Goal: Task Accomplishment & Management: Manage account settings

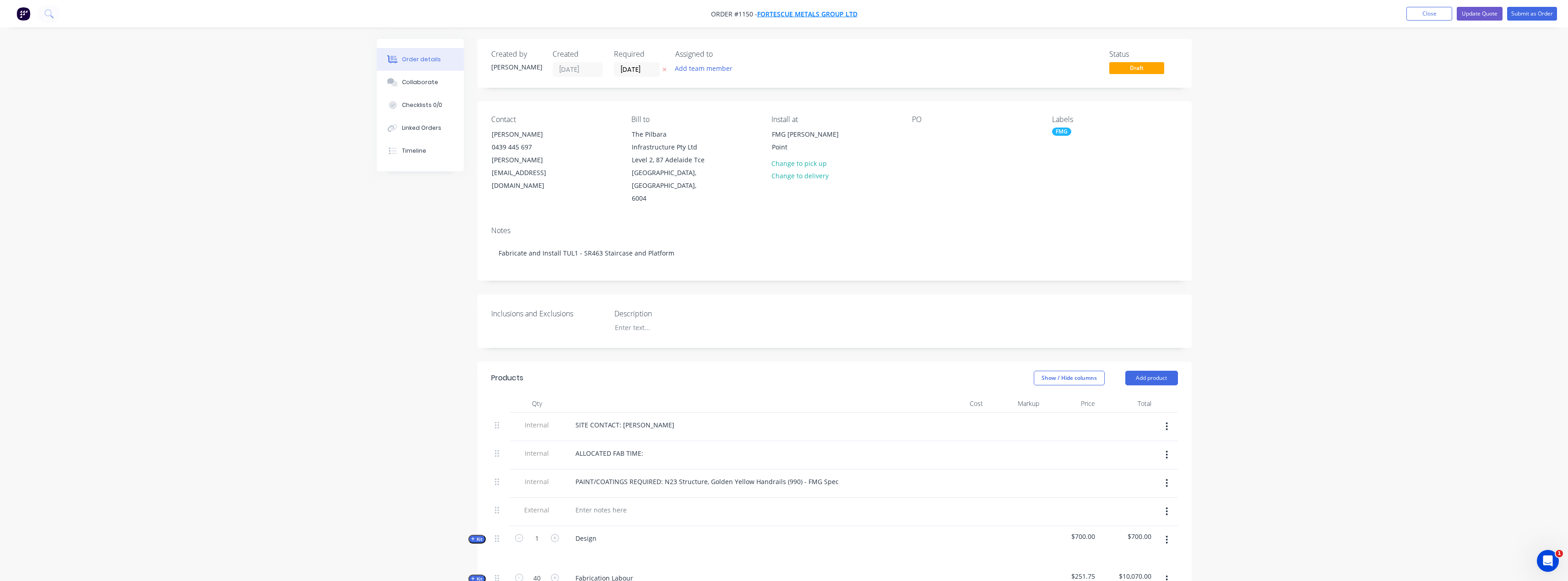
drag, startPoint x: 0, startPoint y: 0, endPoint x: 790, endPoint y: 13, distance: 790.1
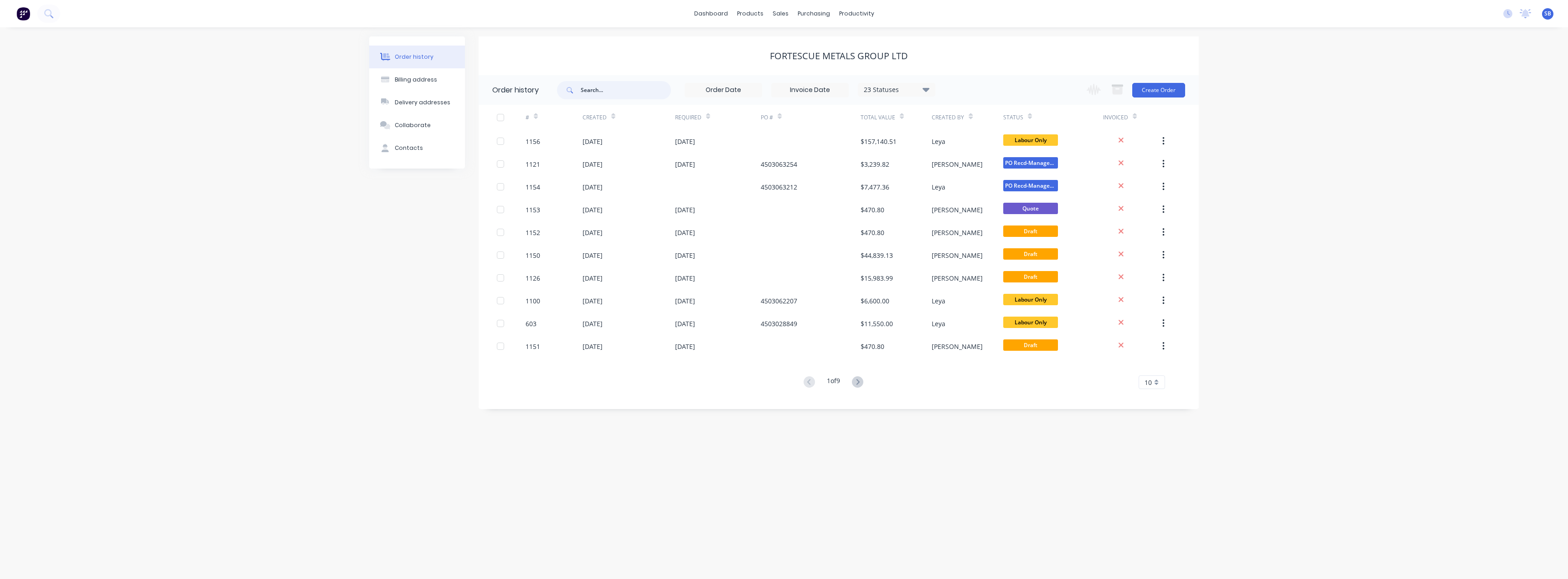
click at [612, 96] on input "text" at bounding box center [626, 91] width 91 height 18
type input "1114"
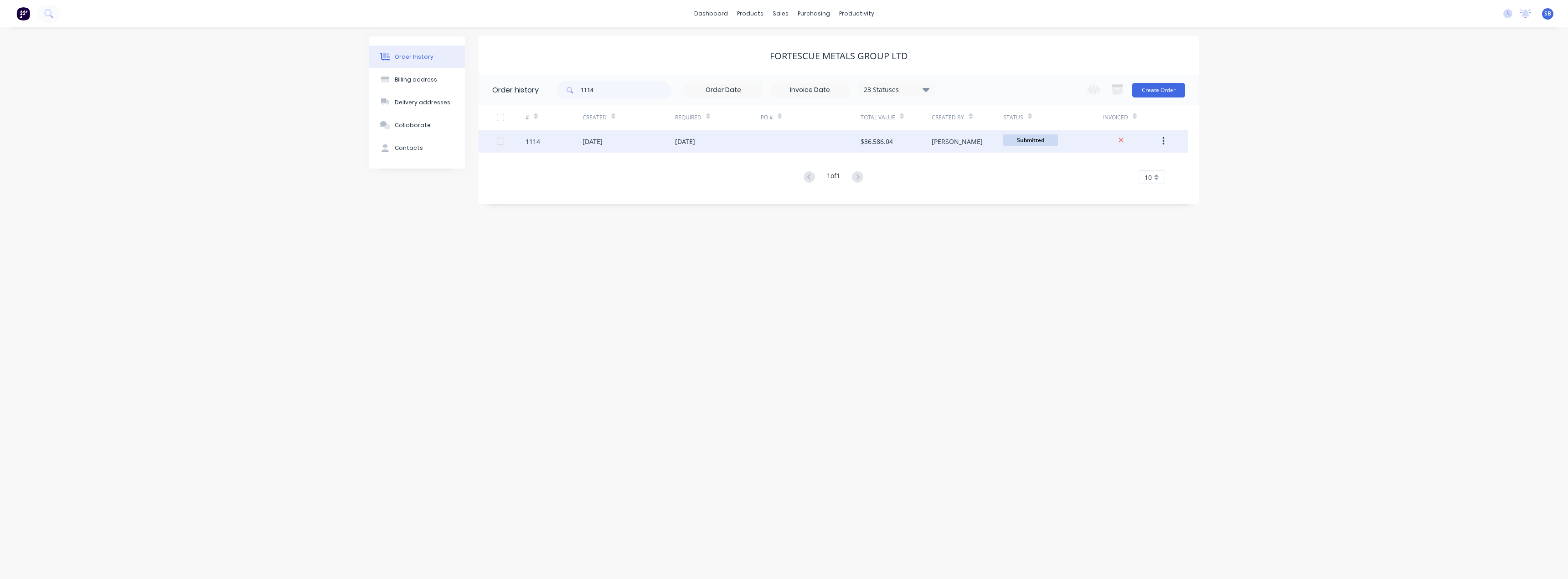
click at [595, 142] on div "[DATE]" at bounding box center [593, 142] width 20 height 9
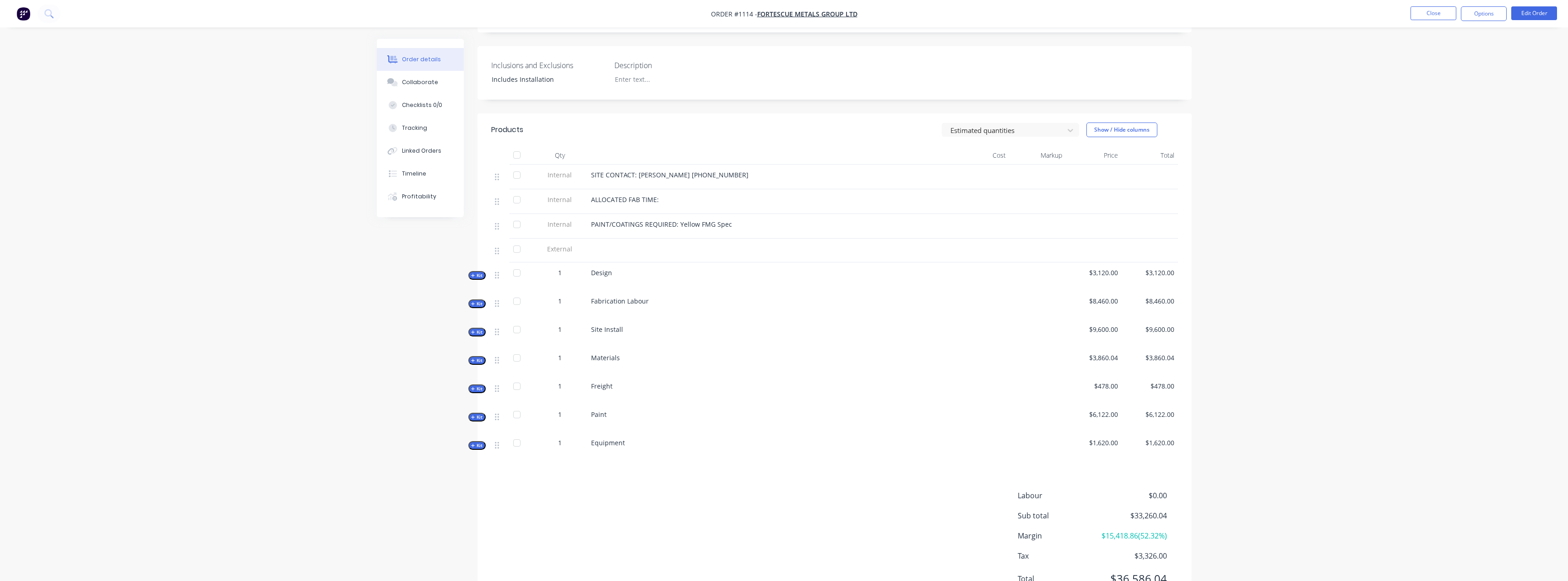
scroll to position [229, 0]
click at [474, 349] on button "Kit" at bounding box center [477, 352] width 17 height 8
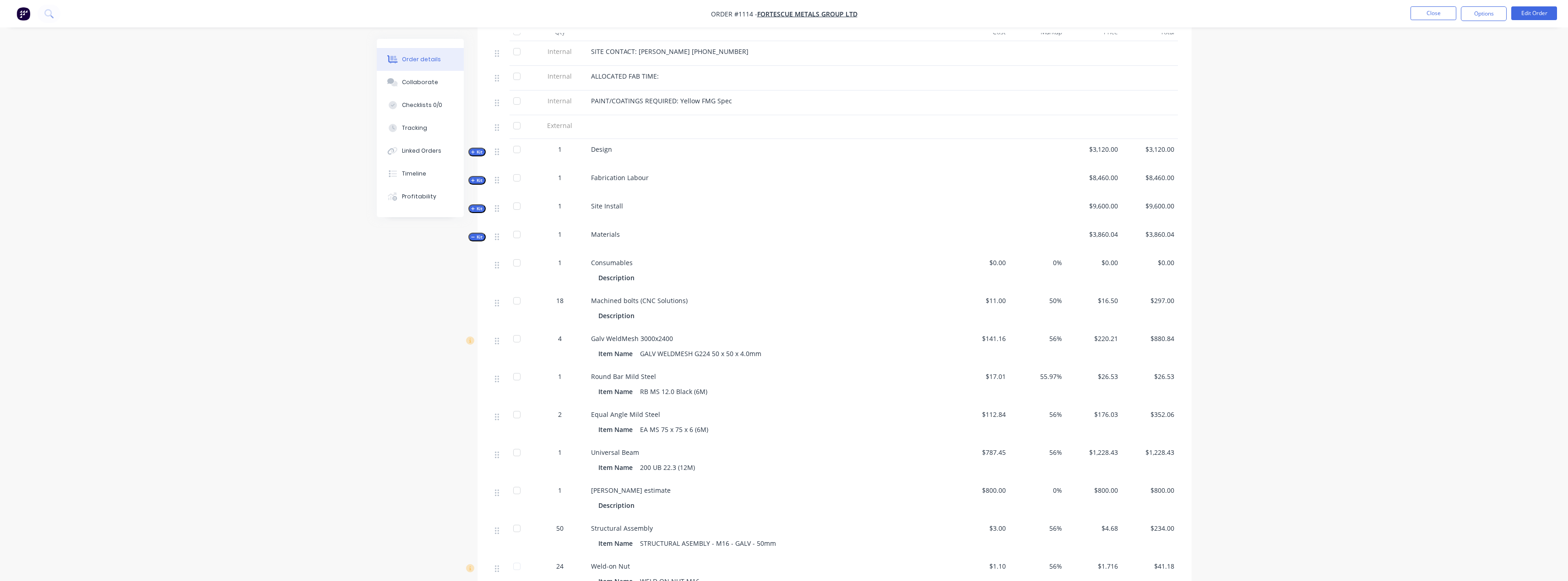
scroll to position [366, 0]
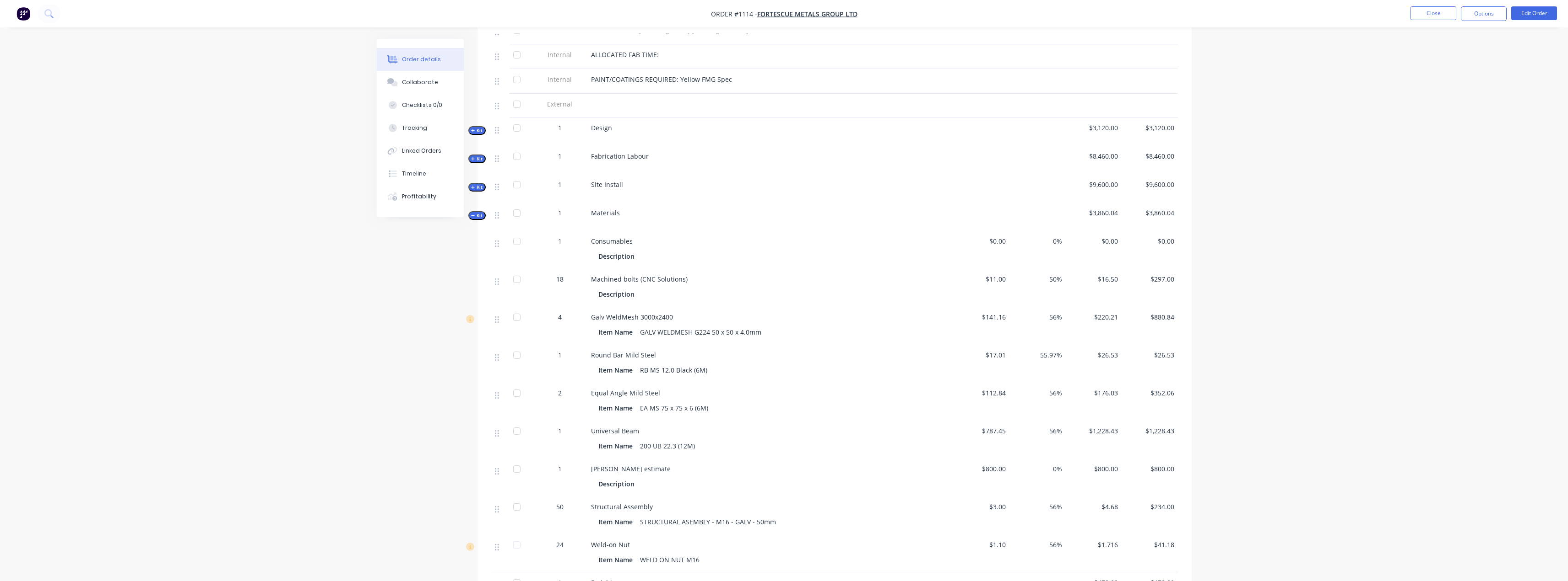
click at [636, 275] on span "Machined bolts (CNC Solutions)" at bounding box center [638, 279] width 96 height 8
drag, startPoint x: 641, startPoint y: 268, endPoint x: 585, endPoint y: 268, distance: 56.0
click at [585, 269] on div "18 Machined bolts (CNC Solutions) Description $11.00 50% $16.50 $297.00" at bounding box center [835, 287] width 687 height 38
click at [617, 275] on span "Machined bolts (CNC Solutions)" at bounding box center [638, 279] width 96 height 8
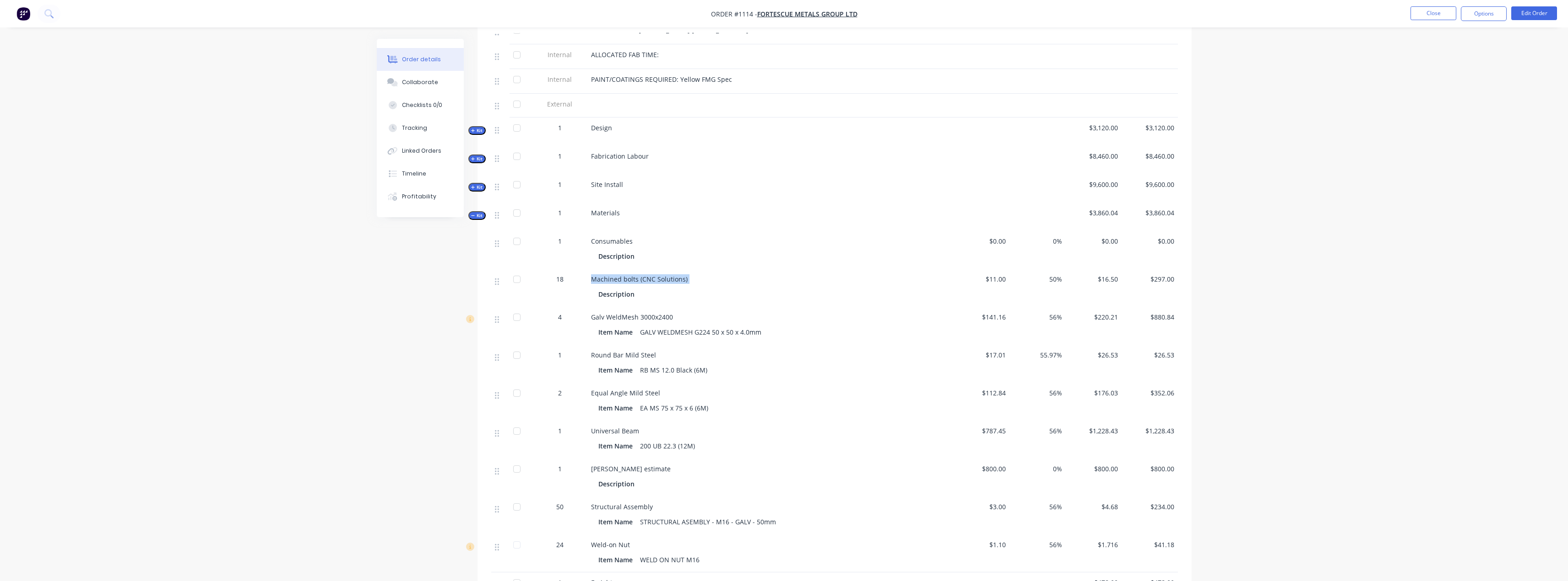
click at [617, 275] on span "Machined bolts (CNC Solutions)" at bounding box center [638, 279] width 96 height 8
click at [631, 275] on span "Machined bolts (CNC Solutions)" at bounding box center [638, 279] width 96 height 8
click at [632, 275] on span "Machined bolts (CNC Solutions)" at bounding box center [638, 279] width 96 height 8
drag, startPoint x: 632, startPoint y: 265, endPoint x: 653, endPoint y: 269, distance: 21.4
click at [632, 275] on span "Machined bolts (CNC Solutions)" at bounding box center [638, 279] width 96 height 8
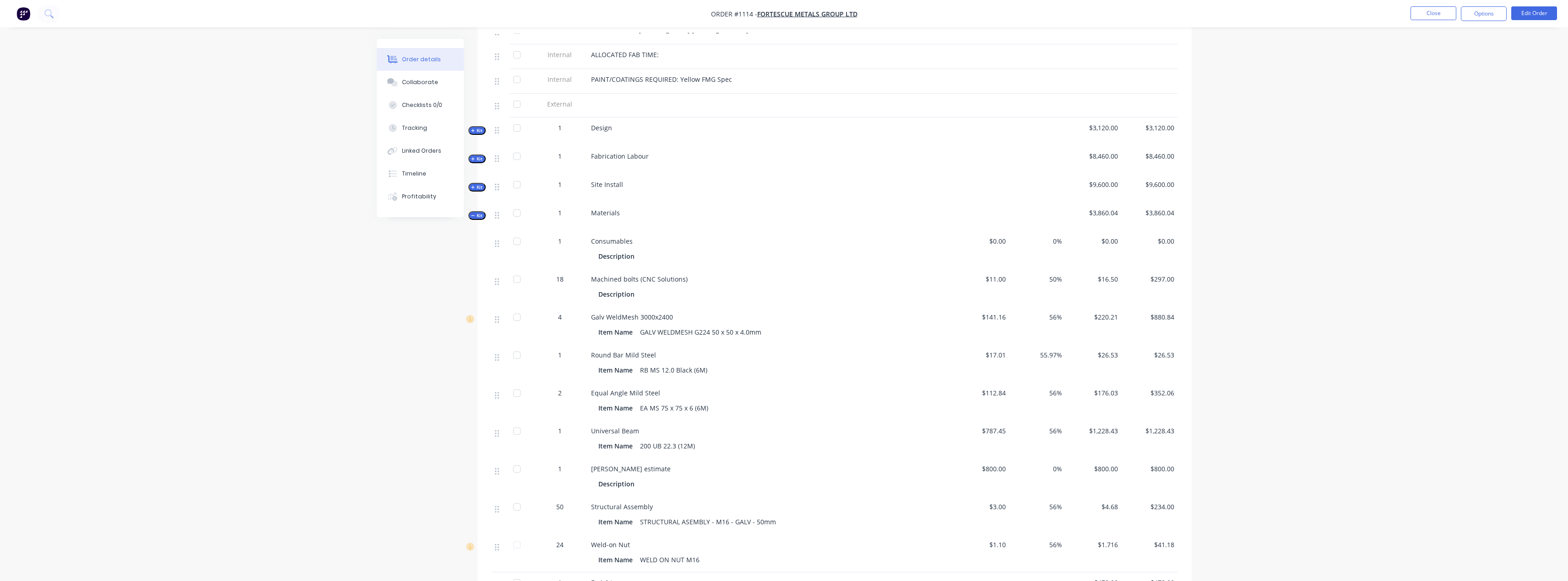
click at [653, 275] on span "Machined bolts (CNC Solutions)" at bounding box center [638, 279] width 96 height 8
click at [657, 275] on span "Machined bolts (CNC Solutions)" at bounding box center [638, 279] width 96 height 8
click at [659, 275] on span "Machined bolts (CNC Solutions)" at bounding box center [638, 279] width 96 height 8
click at [635, 275] on span "Machined bolts (CNC Solutions)" at bounding box center [638, 279] width 96 height 8
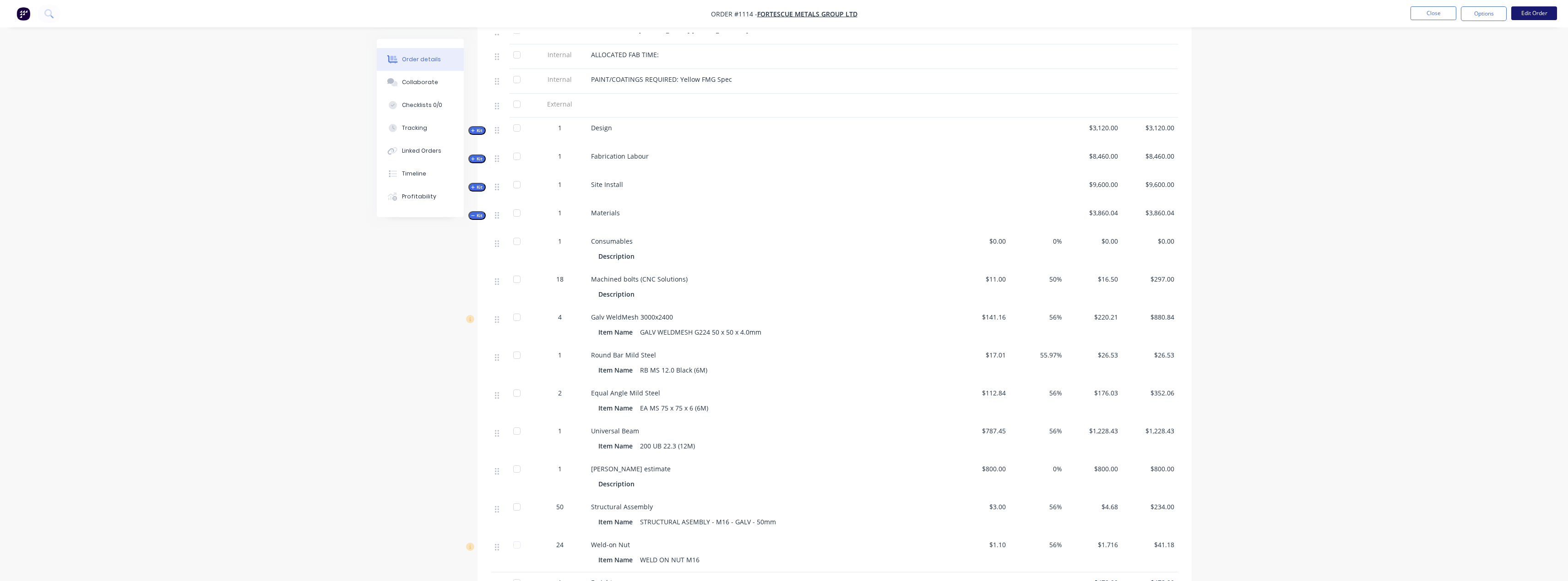
click at [1525, 12] on button "Edit Order" at bounding box center [1534, 13] width 46 height 14
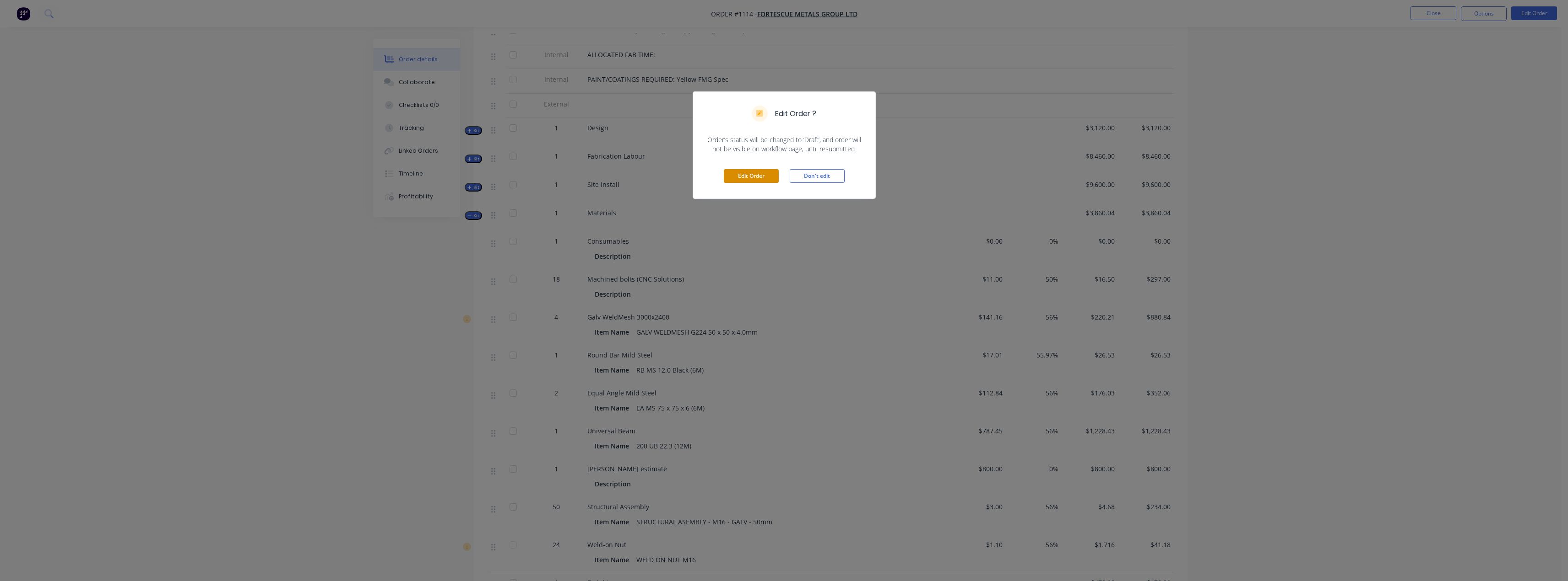
click at [756, 174] on button "Edit Order" at bounding box center [751, 175] width 55 height 14
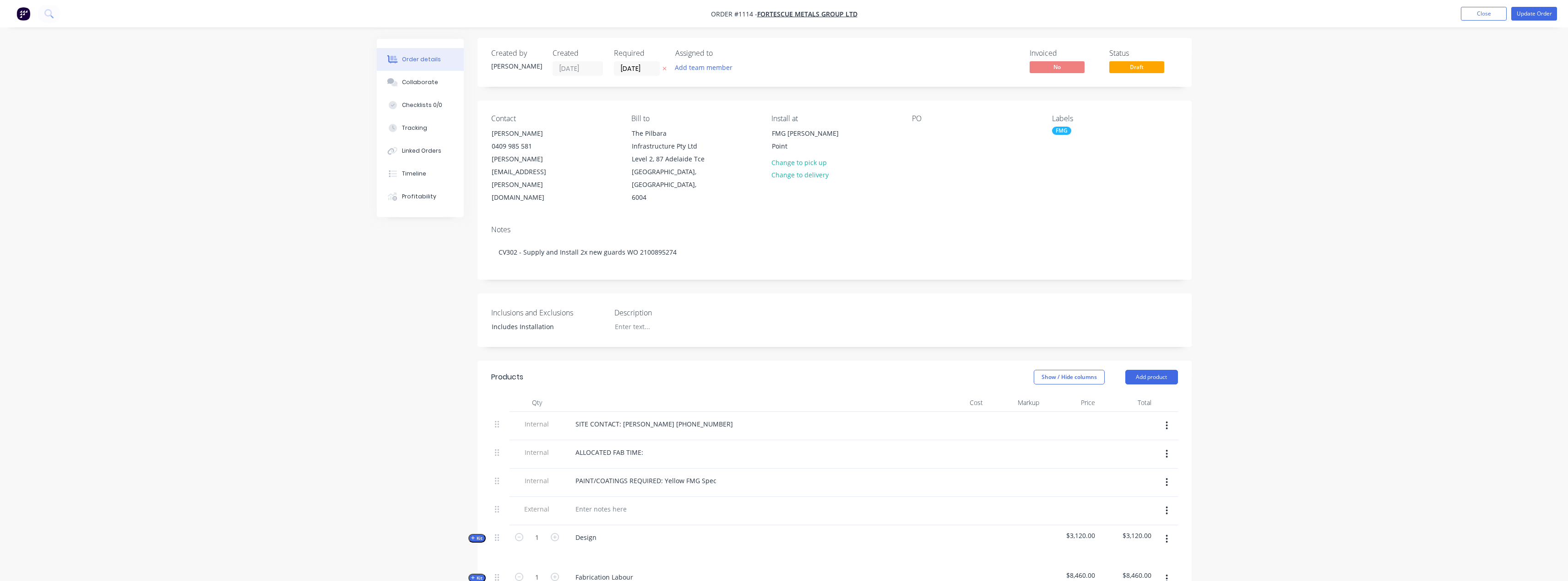
scroll to position [0, 0]
click at [431, 88] on button "Collaborate" at bounding box center [420, 82] width 87 height 23
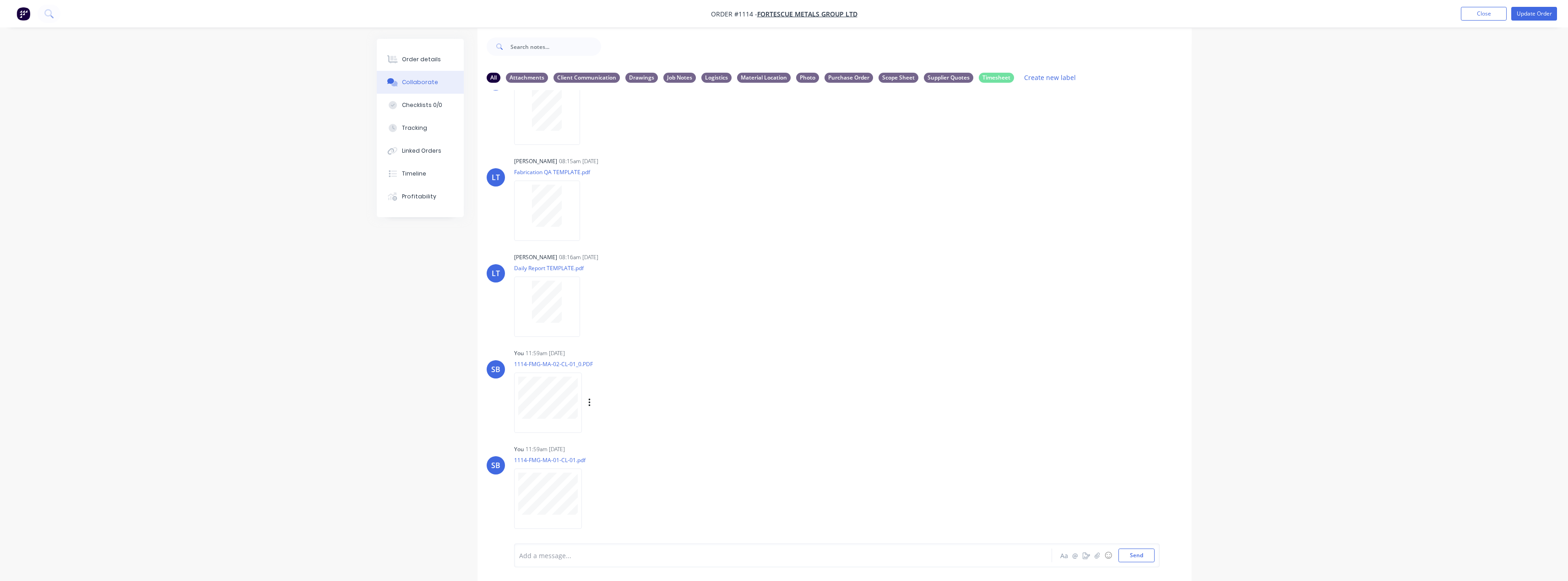
scroll to position [14, 0]
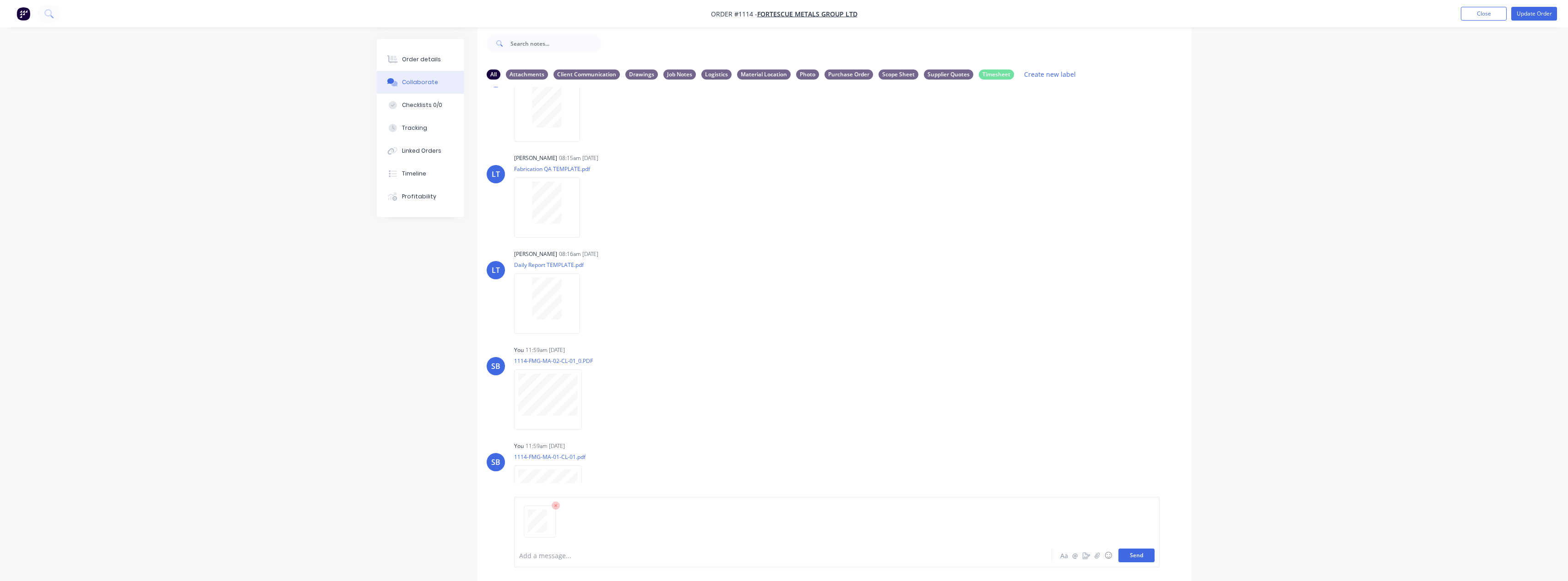
click at [1136, 556] on button "Send" at bounding box center [1136, 555] width 36 height 14
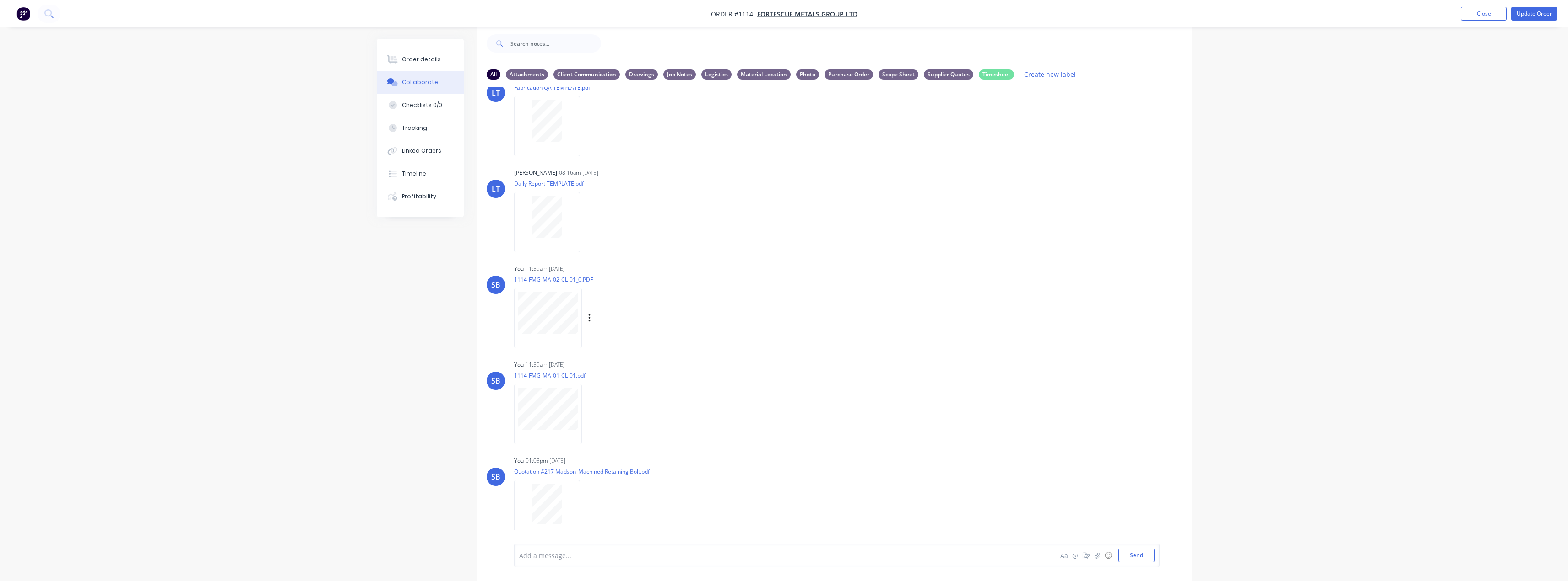
scroll to position [238, 0]
click at [589, 493] on button "button" at bounding box center [588, 496] width 4 height 13
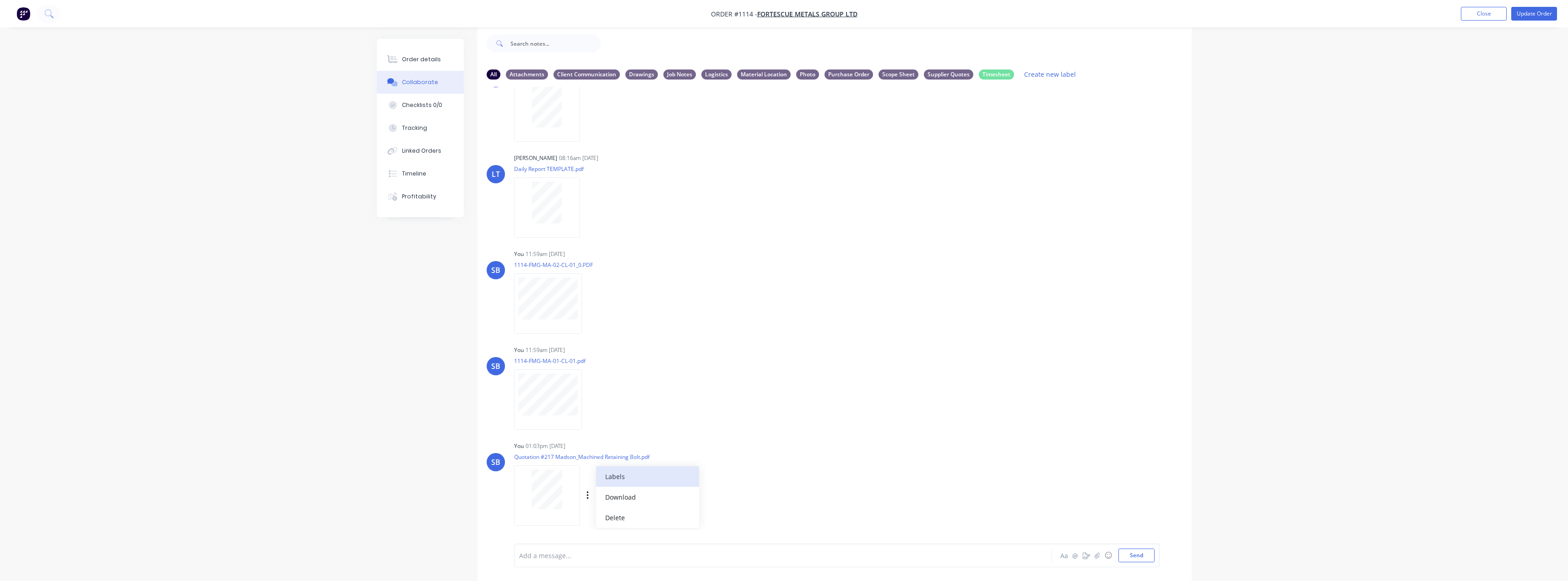
click at [655, 476] on button "Labels" at bounding box center [648, 476] width 103 height 20
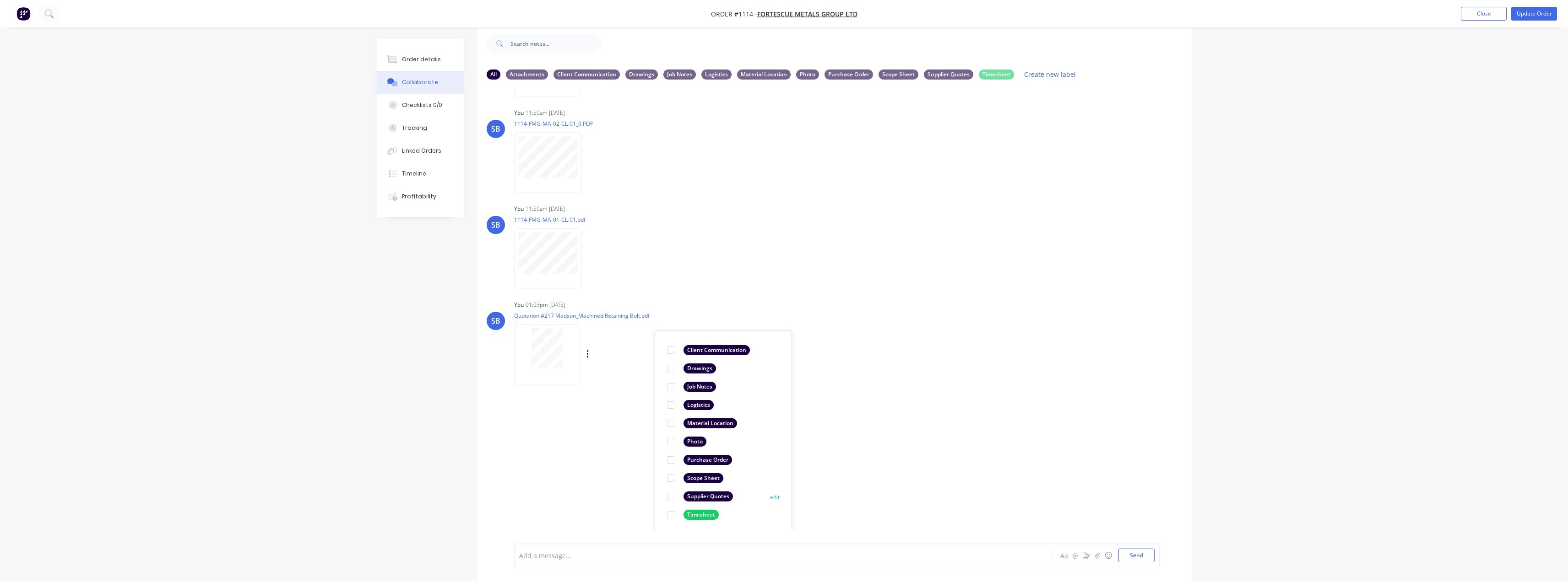
scroll to position [381, 0]
click at [705, 491] on div "Supplier Quotes" at bounding box center [708, 495] width 50 height 10
click at [944, 384] on div "LT [PERSON_NAME] 08:15am [DATE] Paint Coating Inspection Report.pdf Labels Down…" at bounding box center [834, 308] width 714 height 443
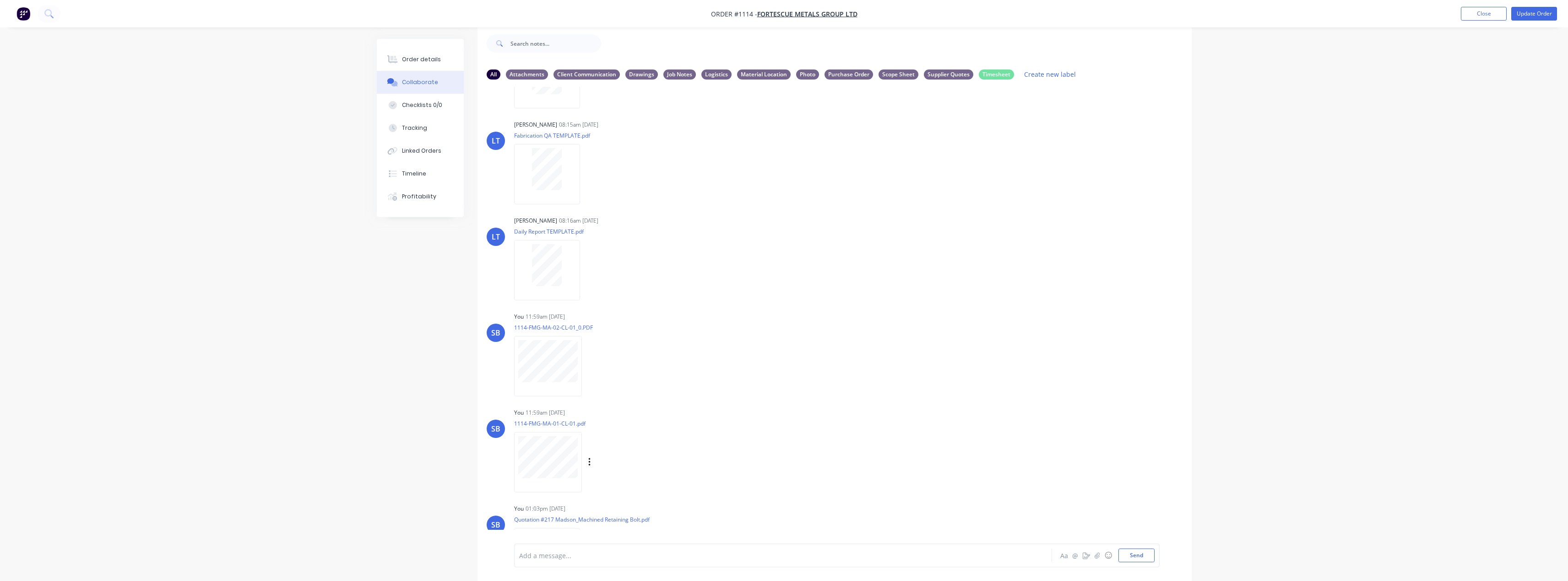
scroll to position [238, 0]
